Goal: Transaction & Acquisition: Purchase product/service

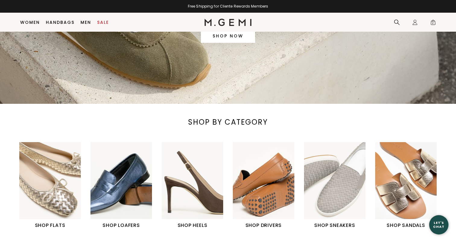
scroll to position [213, 0]
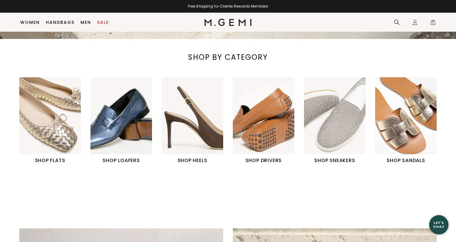
click at [54, 125] on img "1 / 6" at bounding box center [49, 115] width 61 height 77
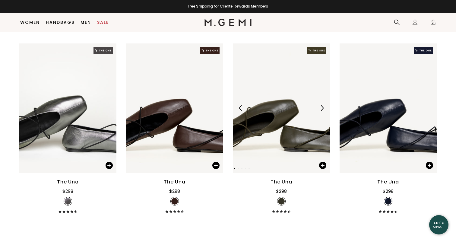
scroll to position [1568, 0]
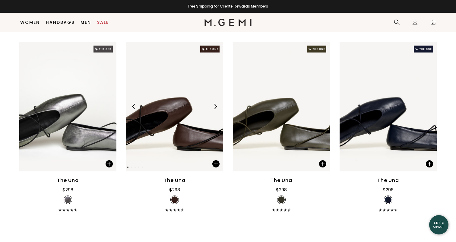
click at [171, 143] on img at bounding box center [174, 106] width 97 height 129
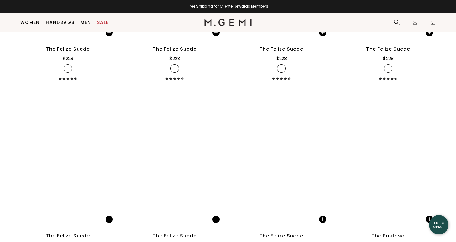
scroll to position [3016, 0]
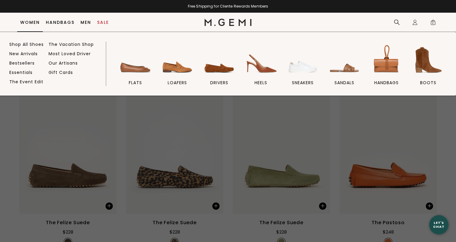
click at [29, 26] on li "Women Shop All Shoes New Arrivals Bestsellers Essentials The Event Edit The Vac…" at bounding box center [30, 22] width 26 height 19
click at [420, 65] on img at bounding box center [428, 60] width 34 height 34
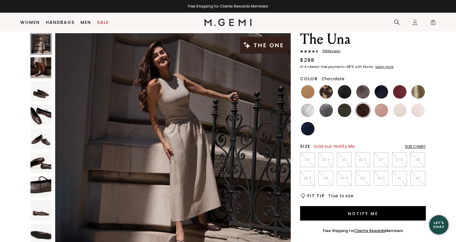
scroll to position [23, 0]
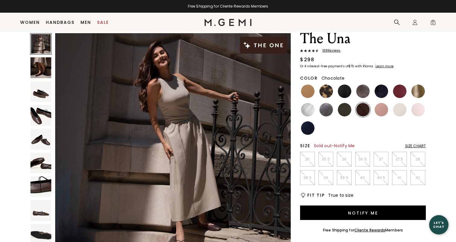
click at [362, 106] on img at bounding box center [363, 110] width 14 height 14
click at [379, 179] on p "40.5" at bounding box center [381, 177] width 14 height 5
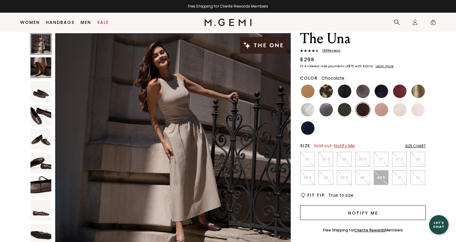
click at [360, 215] on button "Notify Me" at bounding box center [363, 212] width 126 height 14
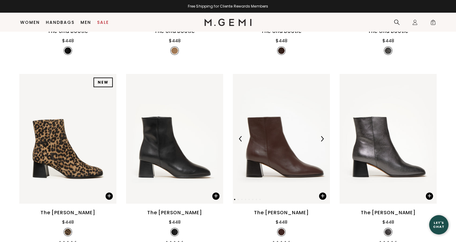
scroll to position [224, 0]
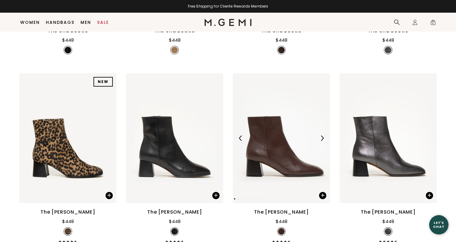
click at [322, 141] on img at bounding box center [321, 137] width 5 height 5
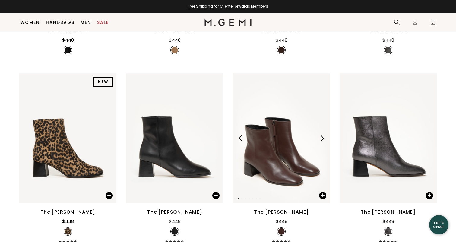
click at [321, 141] on img at bounding box center [321, 137] width 5 height 5
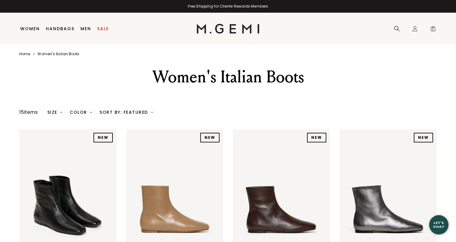
scroll to position [0, 0]
